Goal: Check status: Check status

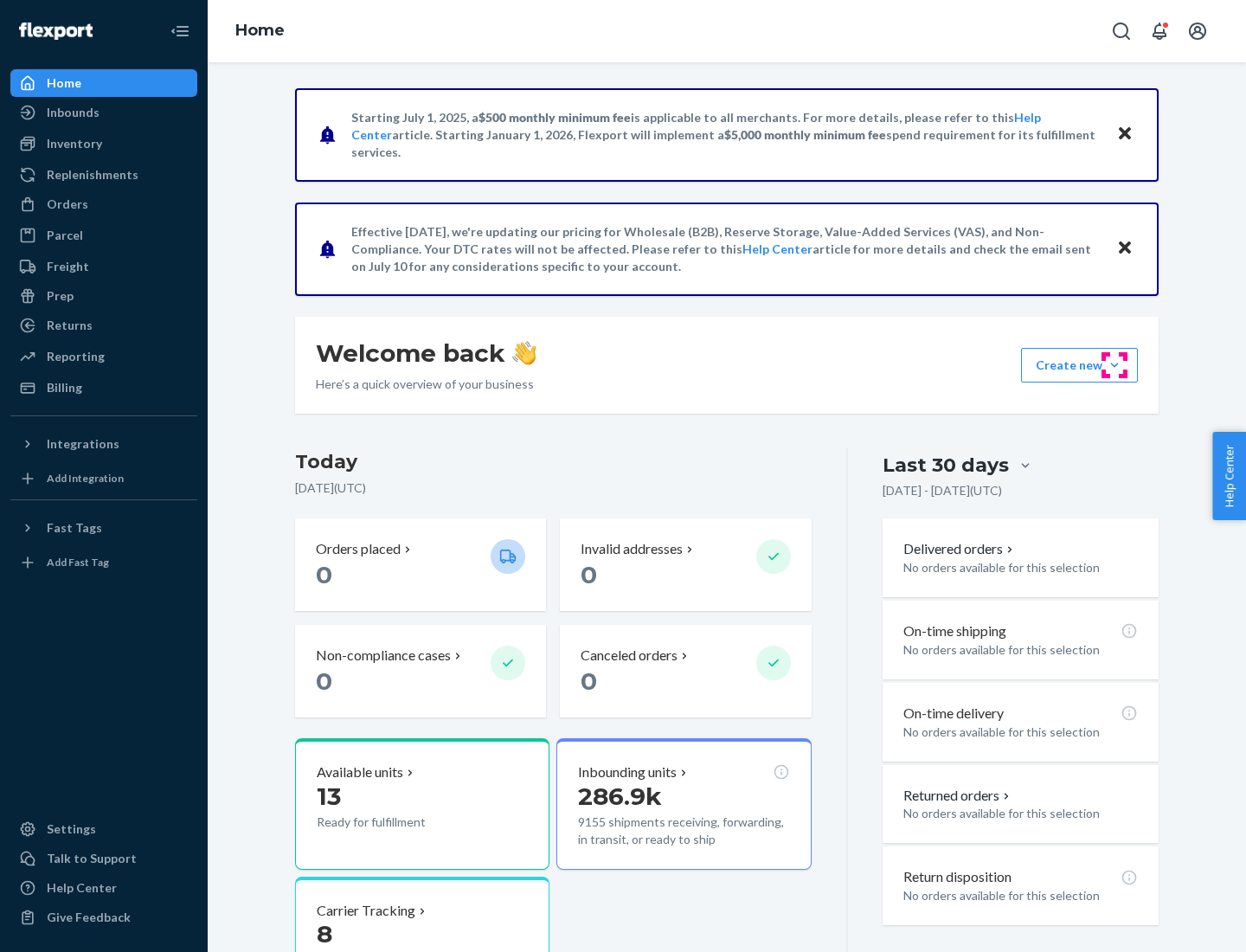
click at [1115, 365] on button "Create new Create new inbound Create new order Create new product" at bounding box center [1079, 364] width 116 height 34
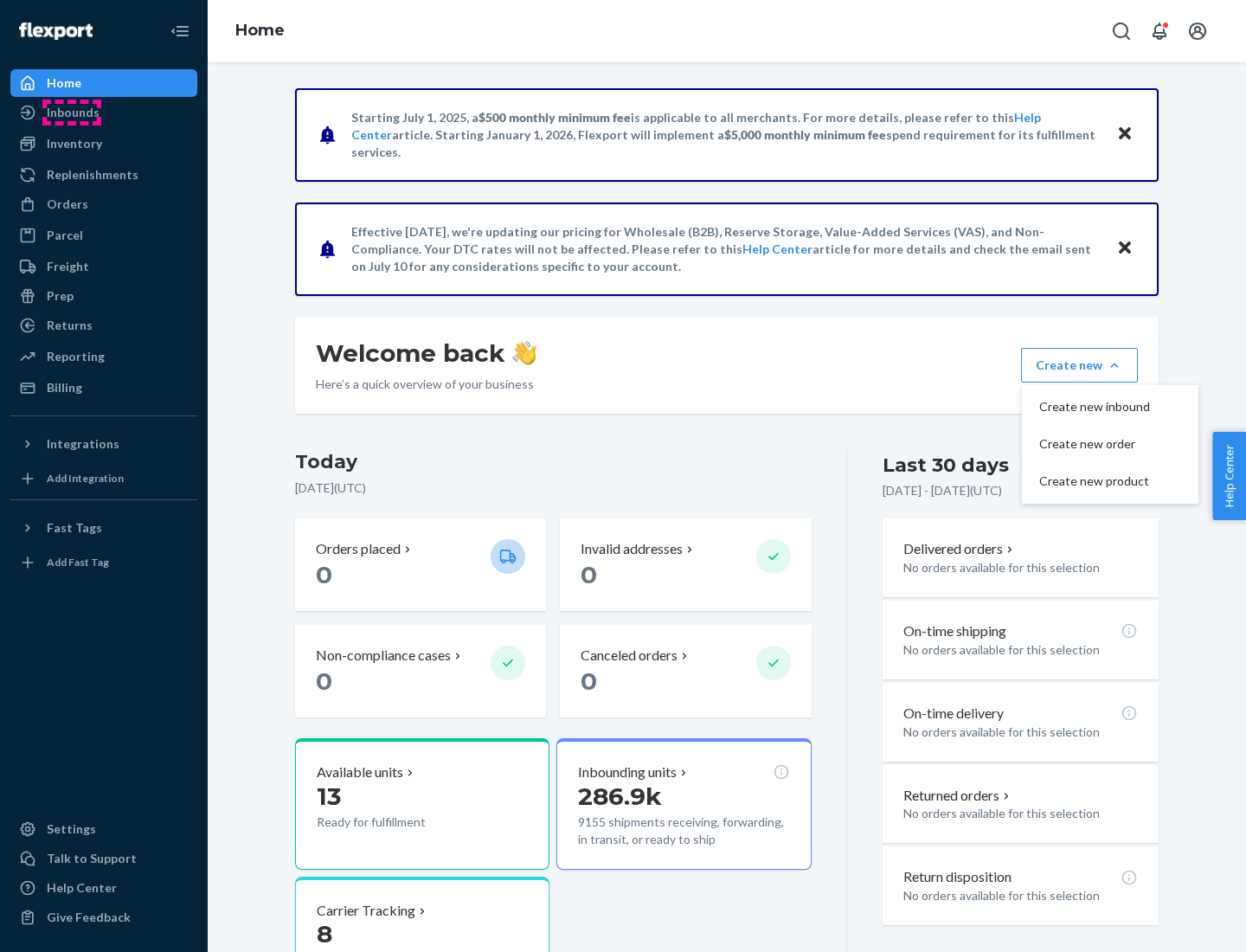
click at [72, 113] on div "Inbounds" at bounding box center [73, 112] width 53 height 18
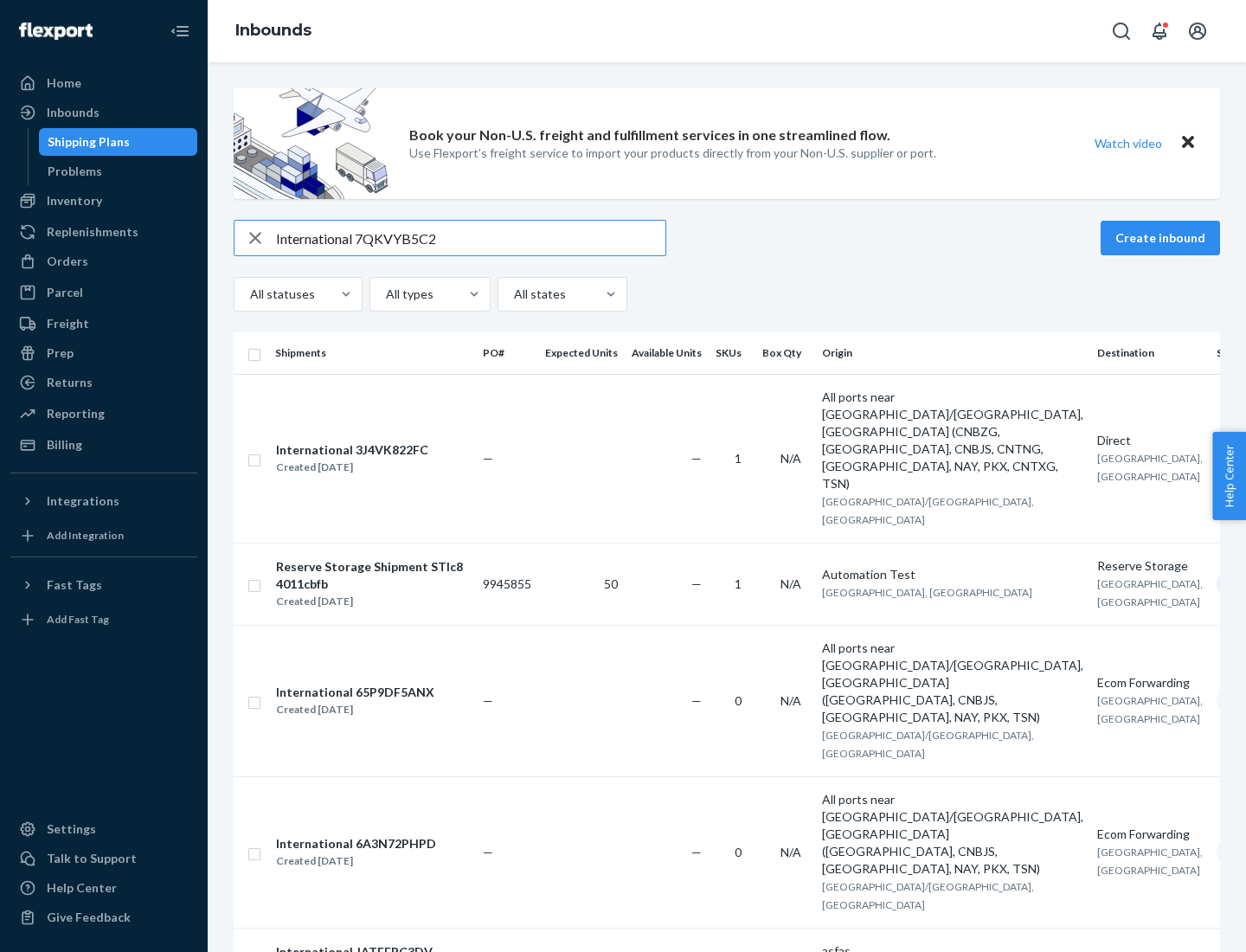
type input "International 7QKVYB5C29"
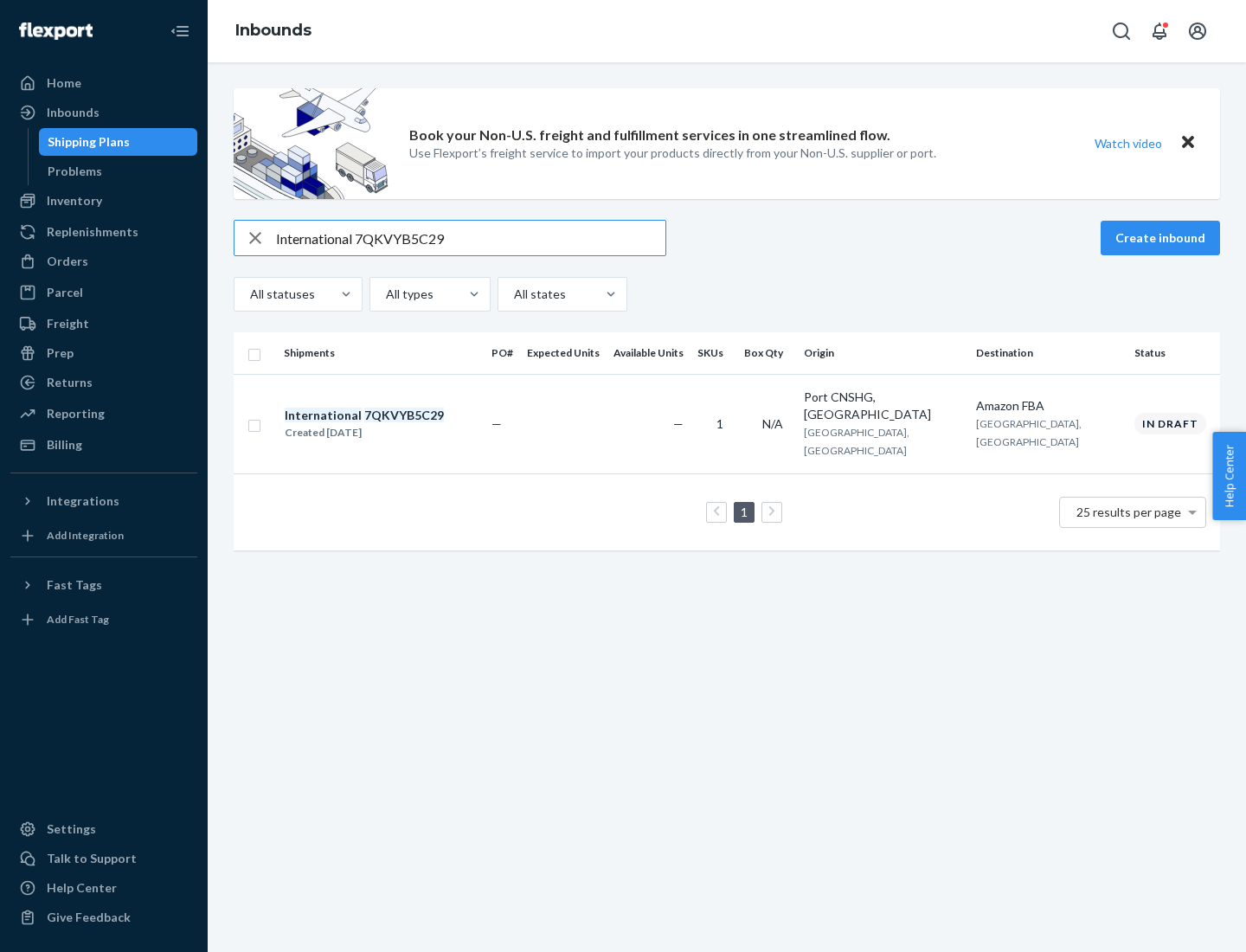
click at [394, 424] on div "Created [DATE]" at bounding box center [364, 433] width 159 height 18
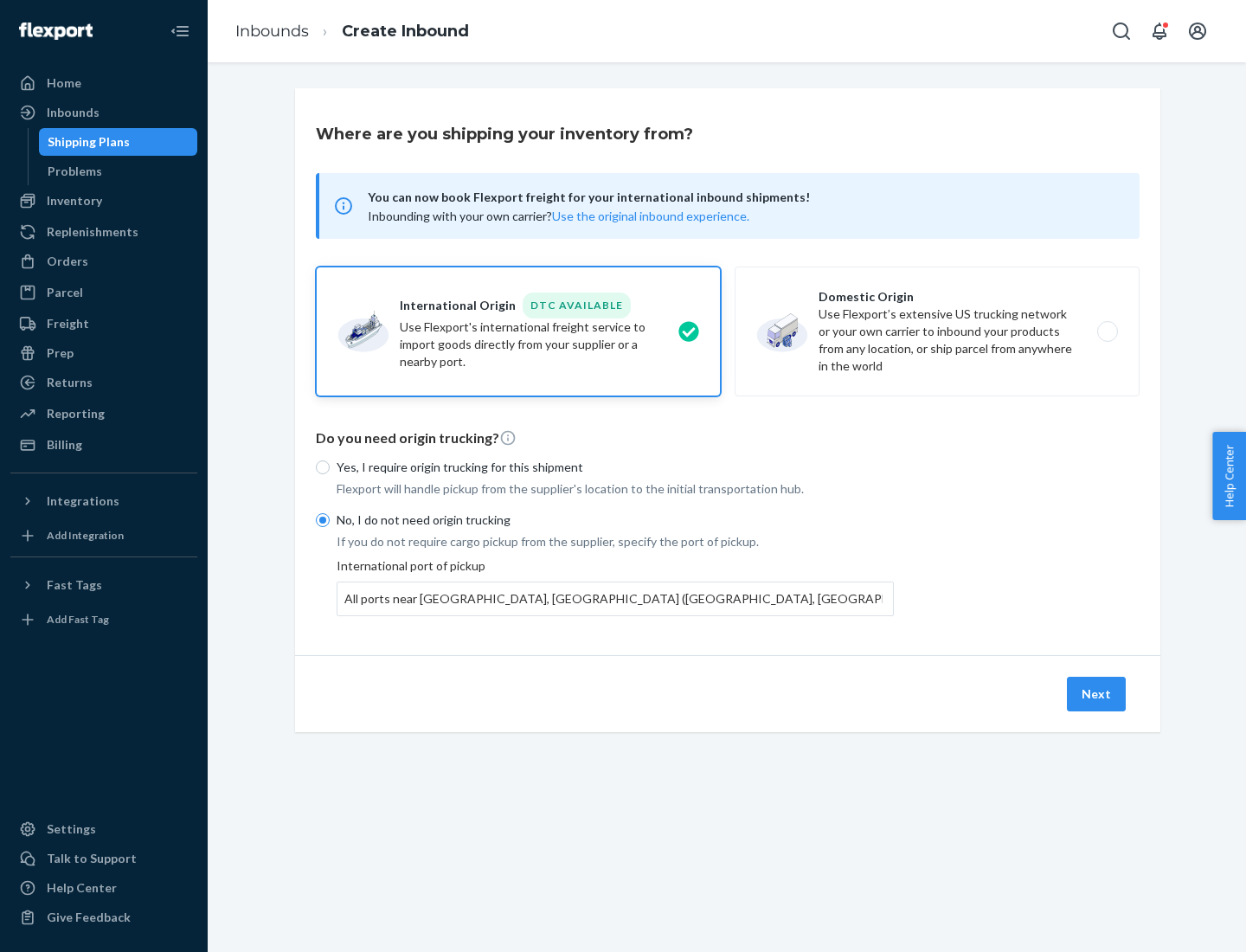
click at [1097, 693] on button "Next" at bounding box center [1096, 693] width 59 height 34
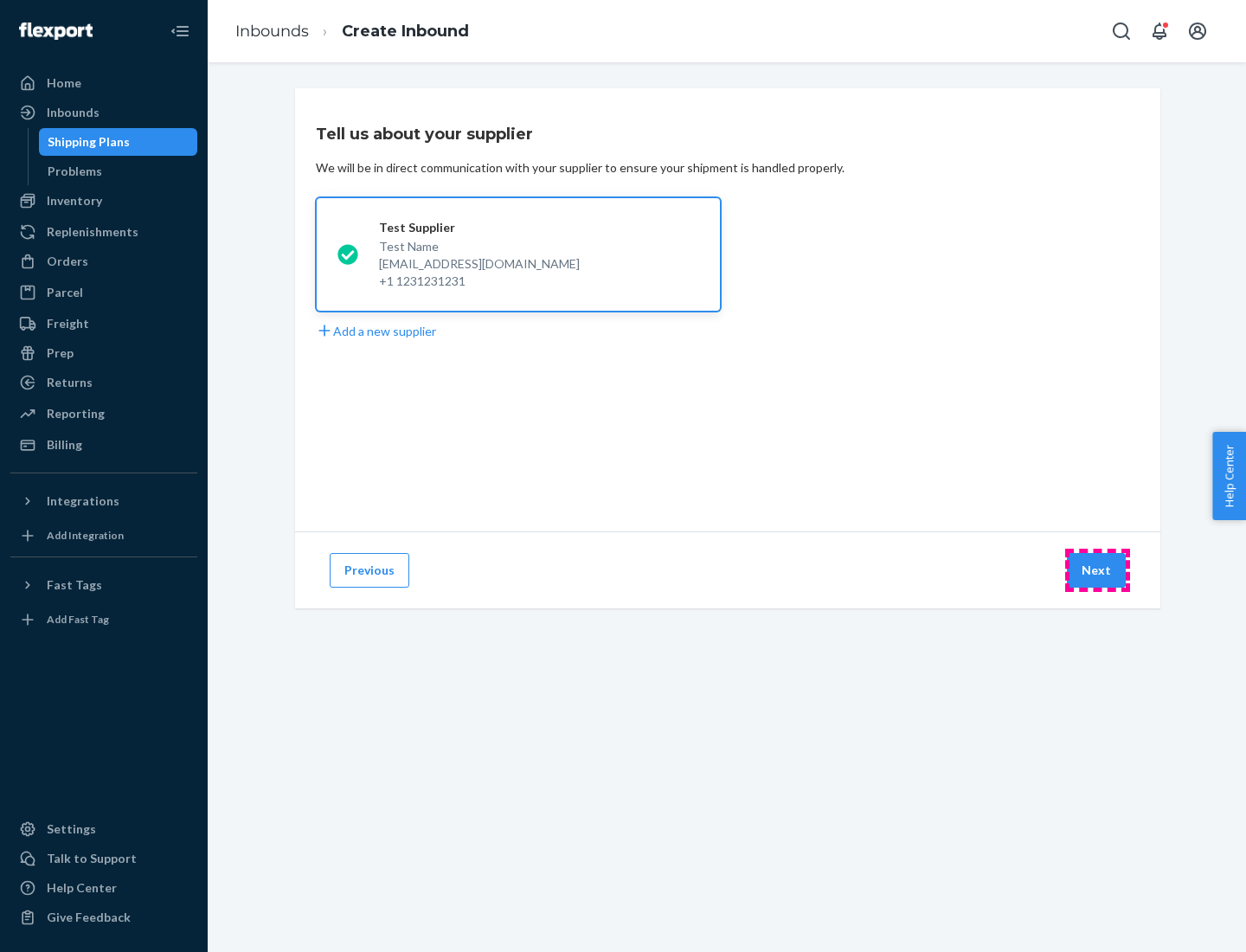
click at [1097, 570] on button "Next" at bounding box center [1096, 569] width 59 height 34
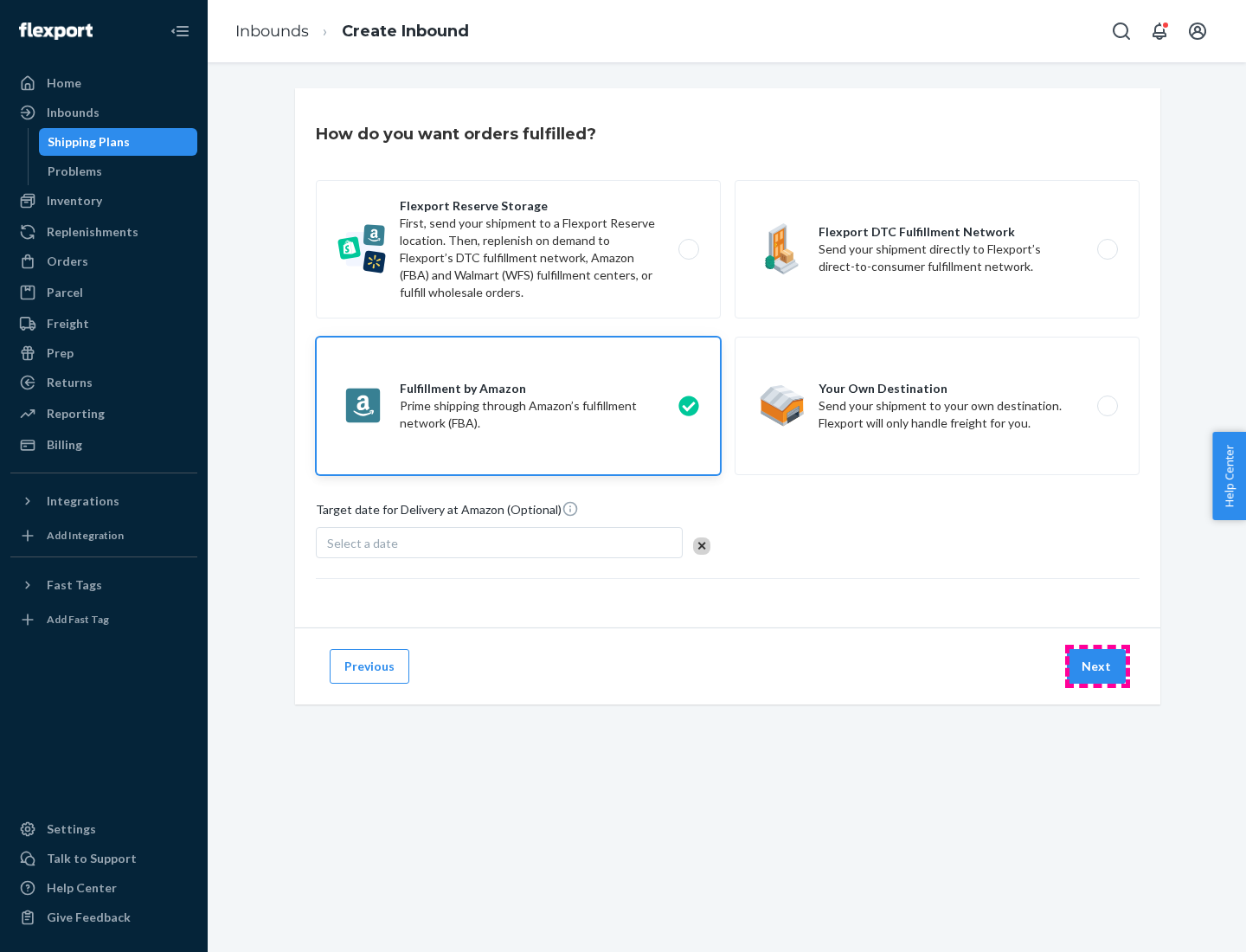
click at [1097, 666] on button "Next" at bounding box center [1096, 665] width 59 height 34
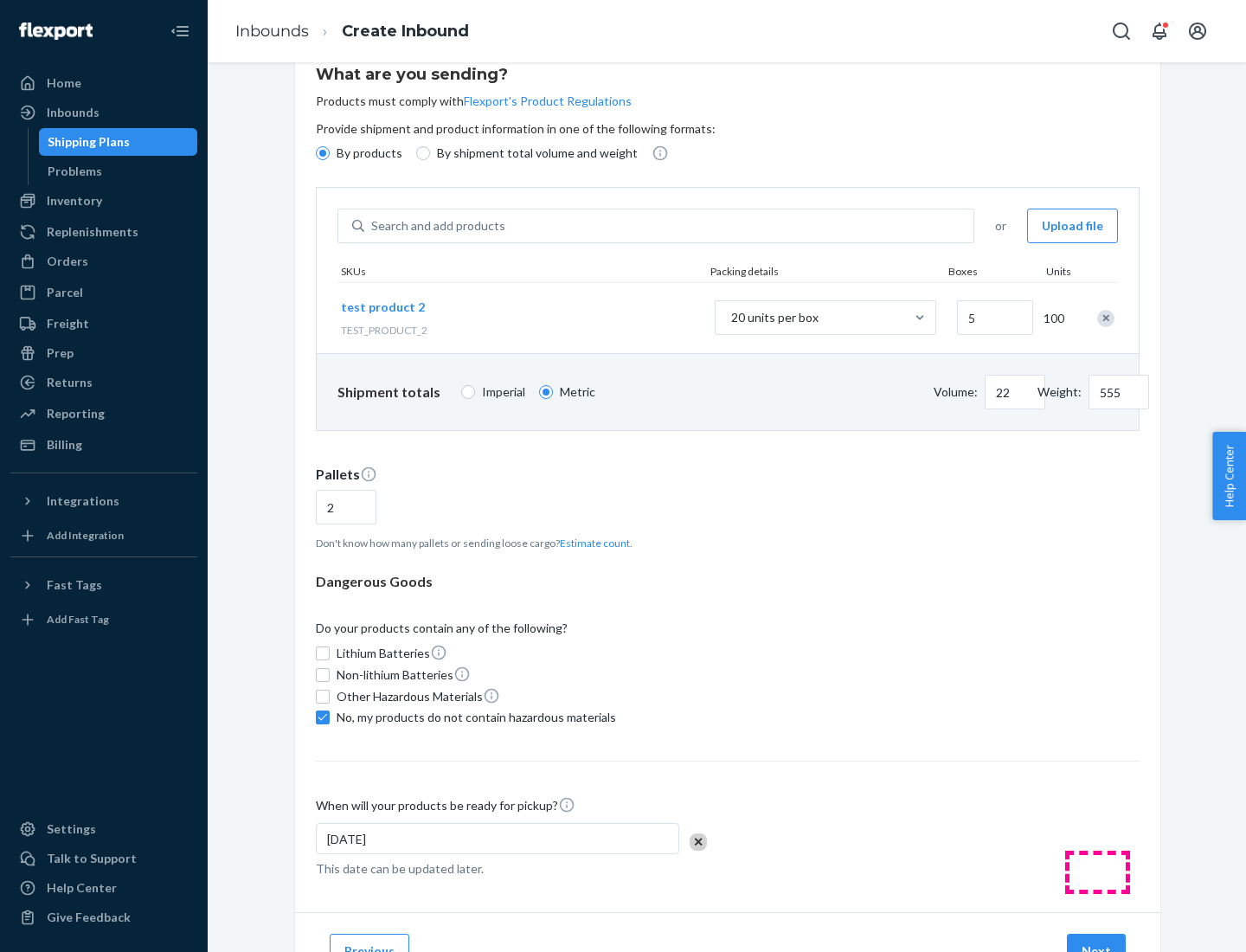
scroll to position [139, 0]
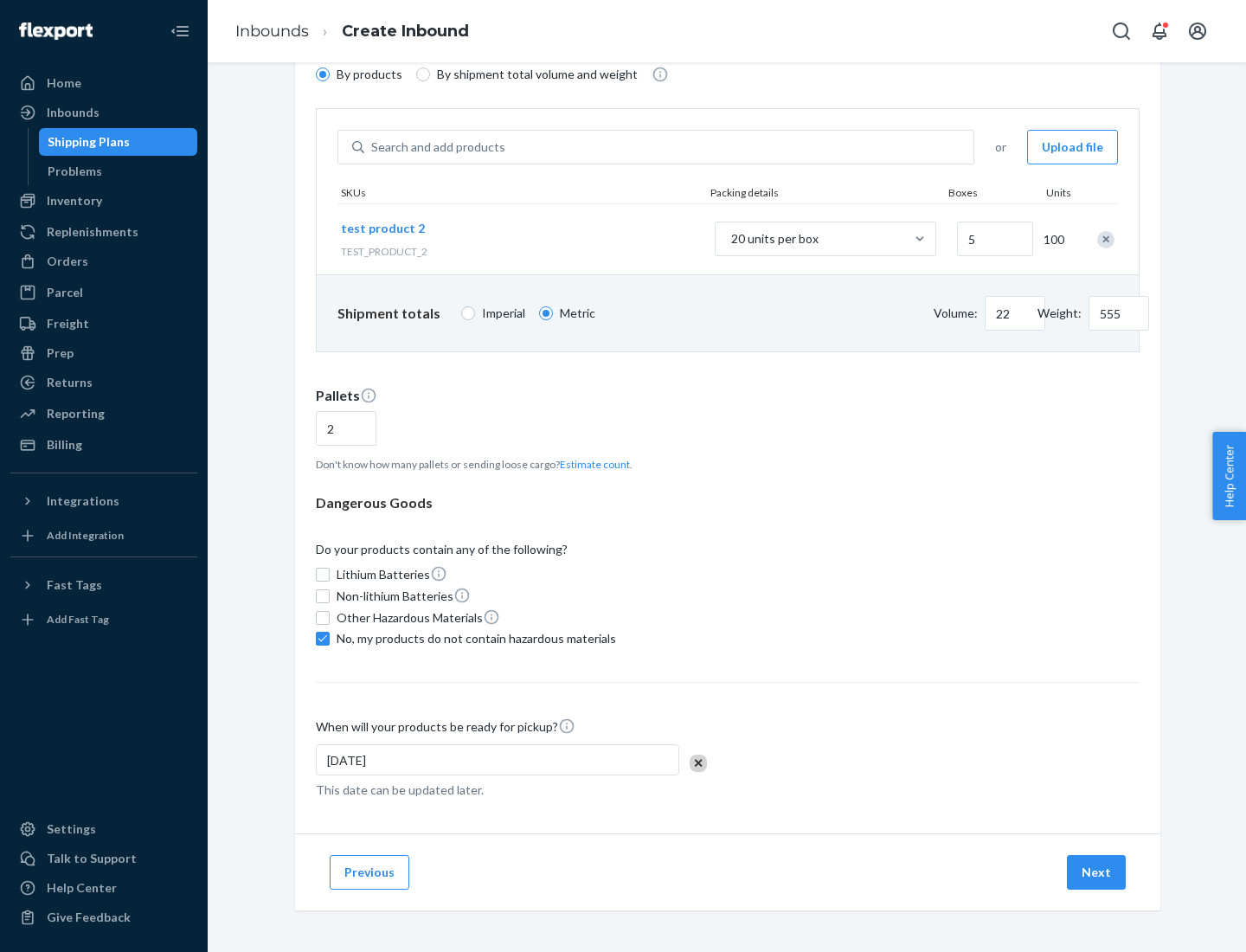
click at [1097, 872] on button "Next" at bounding box center [1096, 872] width 59 height 34
